Goal: Information Seeking & Learning: Learn about a topic

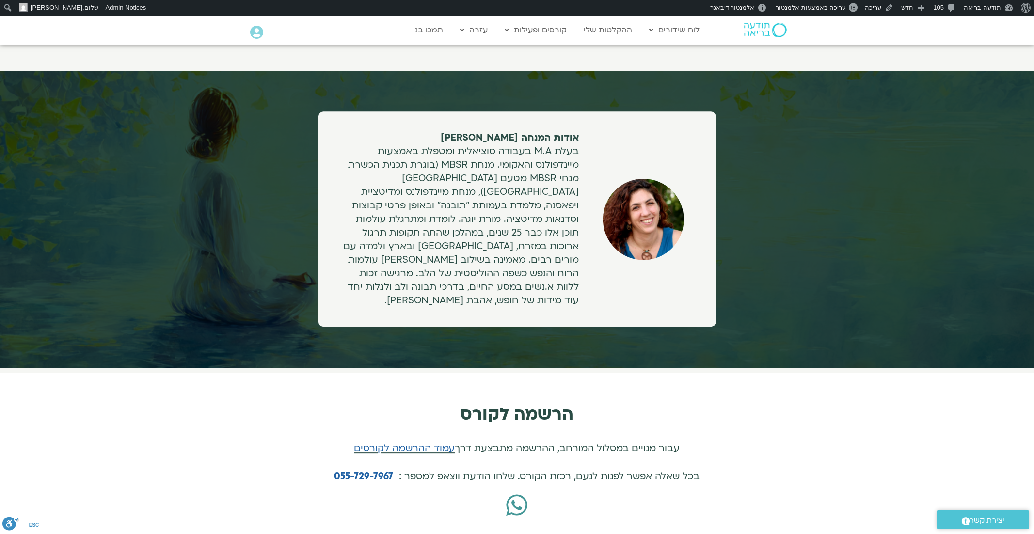
scroll to position [2229, 0]
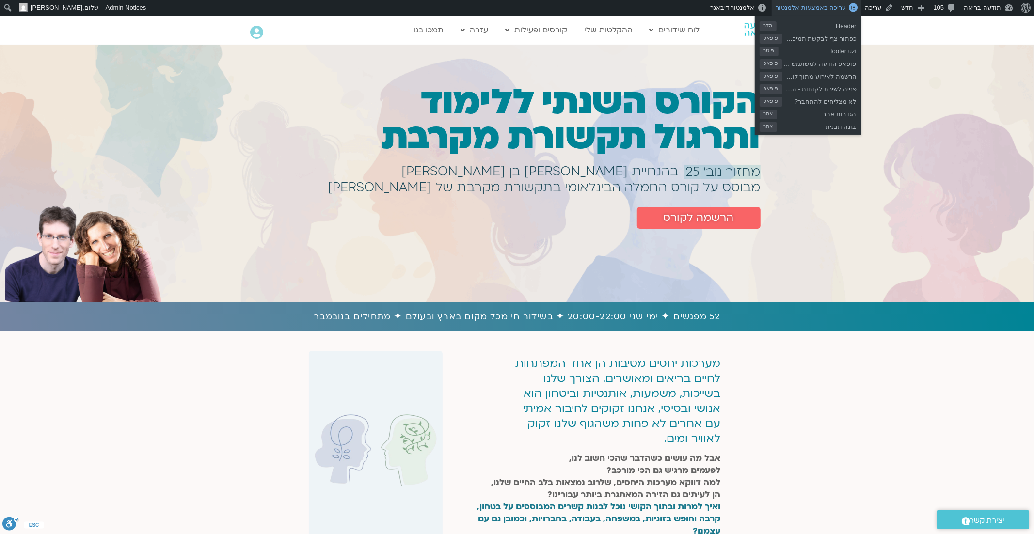
click at [817, 10] on span "עריכה באמצעות אלמנטור" at bounding box center [811, 7] width 70 height 7
